Goal: Check status: Check status

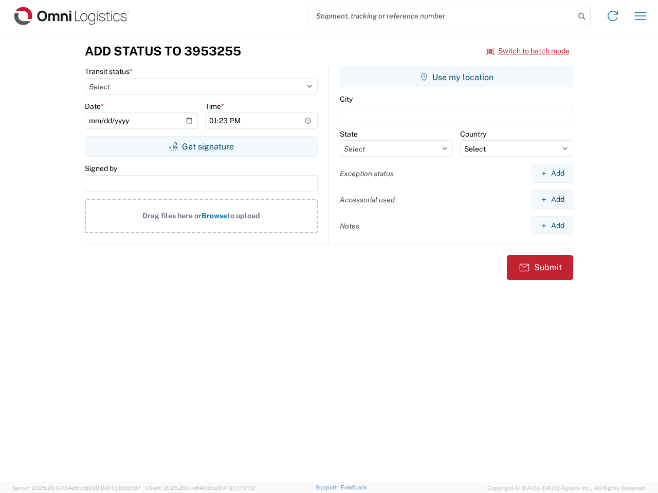
click at [441, 16] on input "search" at bounding box center [441, 16] width 266 height 20
click at [582, 16] on icon at bounding box center [581, 16] width 14 height 14
click at [612, 16] on icon at bounding box center [612, 16] width 16 height 16
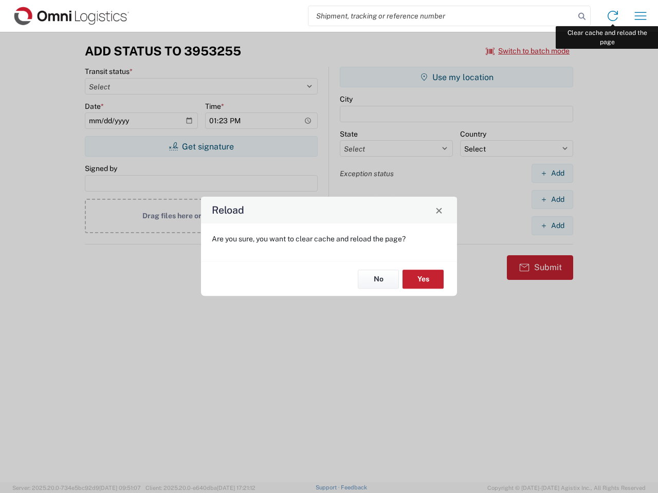
click at [640, 16] on div "Reload Are you sure, you want to clear cache and reload the page? No Yes" at bounding box center [329, 246] width 658 height 493
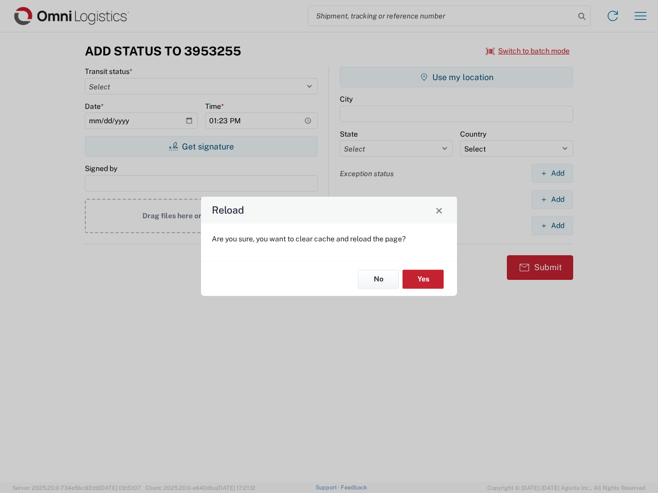
click at [528, 51] on div "Reload Are you sure, you want to clear cache and reload the page? No Yes" at bounding box center [329, 246] width 658 height 493
click at [201, 146] on div "Reload Are you sure, you want to clear cache and reload the page? No Yes" at bounding box center [329, 246] width 658 height 493
click at [456, 77] on div "Reload Are you sure, you want to clear cache and reload the page? No Yes" at bounding box center [329, 246] width 658 height 493
click at [552, 173] on div "Reload Are you sure, you want to clear cache and reload the page? No Yes" at bounding box center [329, 246] width 658 height 493
click at [552, 199] on div "Reload Are you sure, you want to clear cache and reload the page? No Yes" at bounding box center [329, 246] width 658 height 493
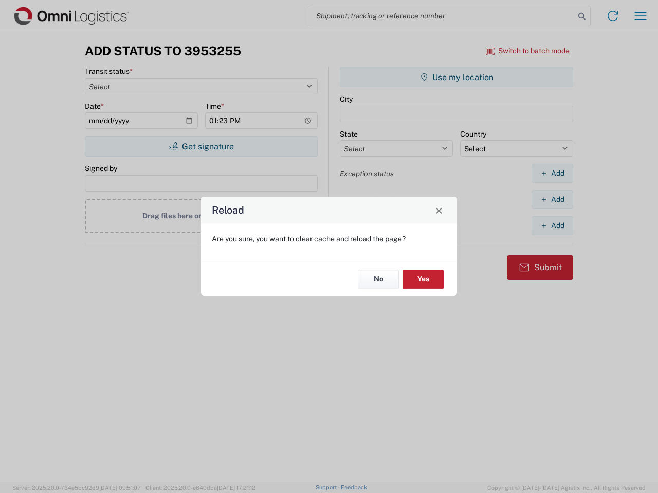
click at [552, 226] on div "Reload Are you sure, you want to clear cache and reload the page? No Yes" at bounding box center [329, 246] width 658 height 493
